Goal: Find contact information: Find contact information

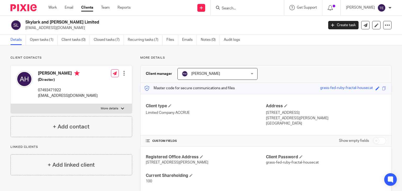
click at [238, 8] on input "Search" at bounding box center [244, 8] width 47 height 5
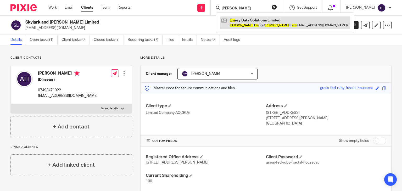
type input "[PERSON_NAME]"
click at [261, 24] on link at bounding box center [285, 23] width 130 height 12
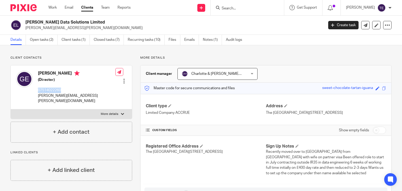
drag, startPoint x: 67, startPoint y: 91, endPoint x: 38, endPoint y: 92, distance: 29.6
click at [38, 92] on p "07514022260" at bounding box center [77, 90] width 78 height 5
copy p "07514022260"
click at [253, 10] on input "Search" at bounding box center [244, 8] width 47 height 5
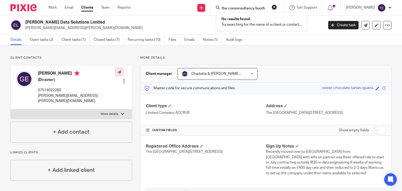
type input "the consonsultancy booth"
drag, startPoint x: 277, startPoint y: 7, endPoint x: 252, endPoint y: 5, distance: 24.7
click at [252, 5] on form "the consonsultancy booth" at bounding box center [249, 7] width 56 height 7
click at [277, 5] on form "the consonsultancy booth" at bounding box center [249, 7] width 56 height 7
click at [277, 6] on button "reset" at bounding box center [274, 6] width 5 height 5
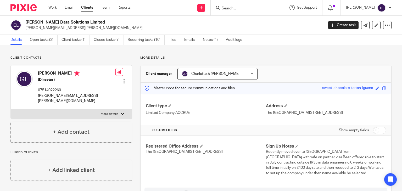
click at [257, 7] on input "Search" at bounding box center [244, 8] width 47 height 5
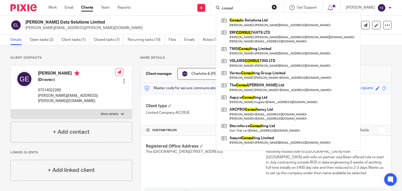
type input "consul"
click at [154, 25] on p "greg.h.emery@gmail.com" at bounding box center [172, 27] width 295 height 5
